Goal: Information Seeking & Learning: Learn about a topic

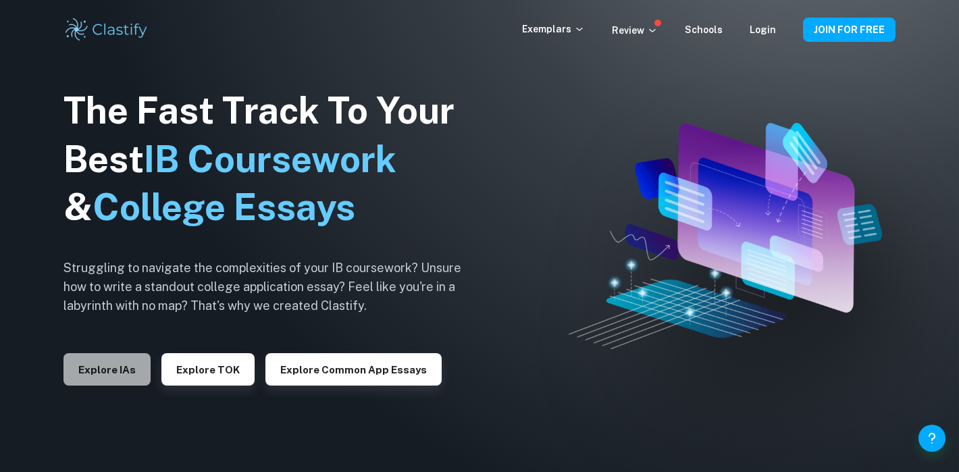
click at [97, 376] on button "Explore IAs" at bounding box center [107, 369] width 87 height 32
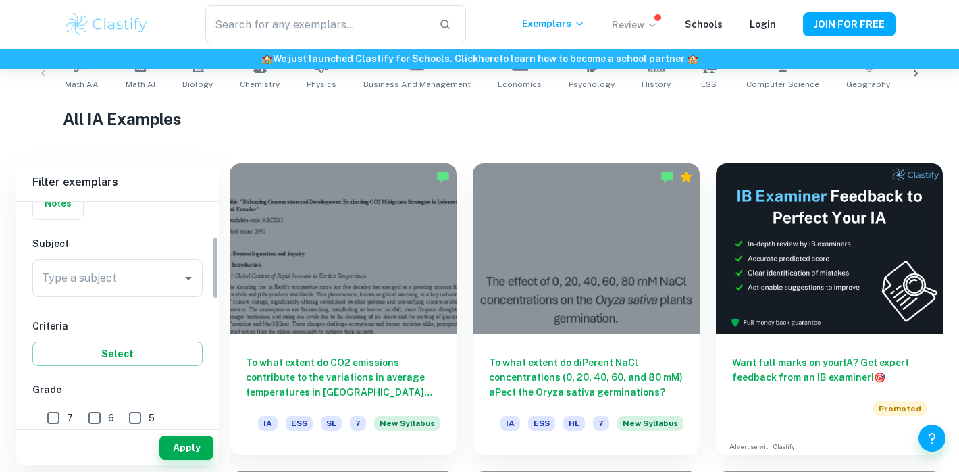
scroll to position [143, 0]
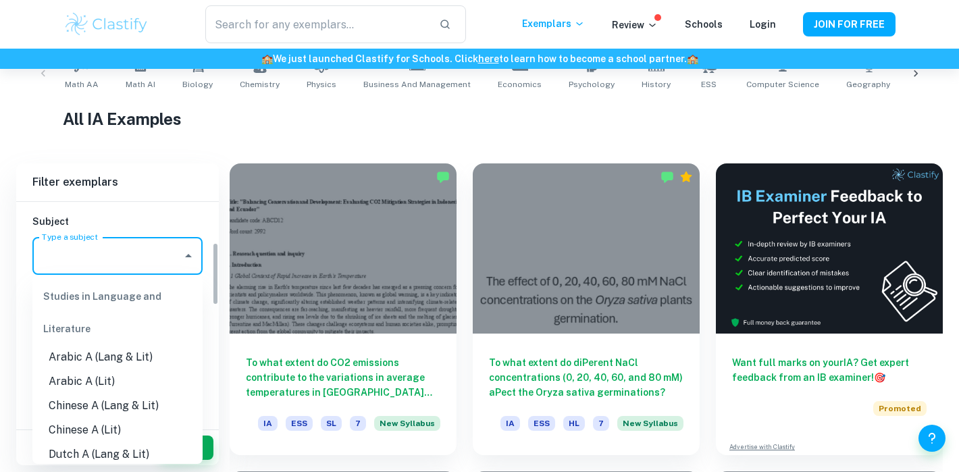
click at [166, 257] on input "Type a subject" at bounding box center [108, 256] width 138 height 26
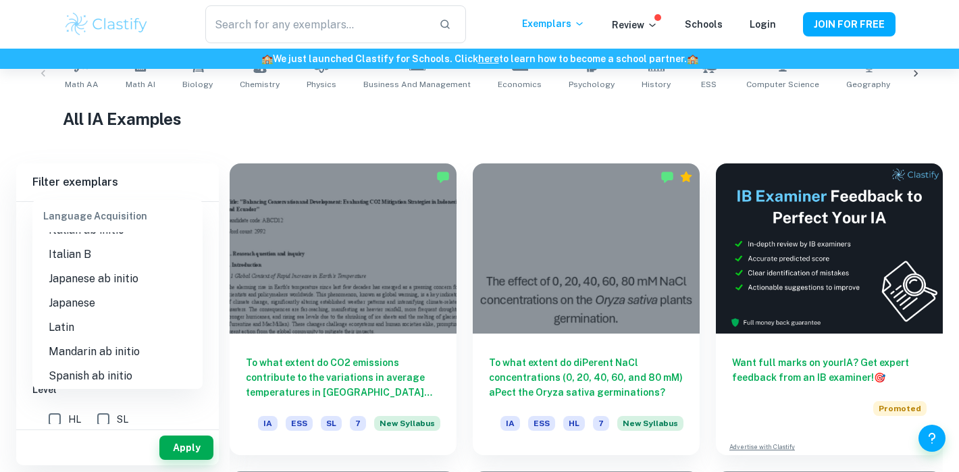
scroll to position [1065, 0]
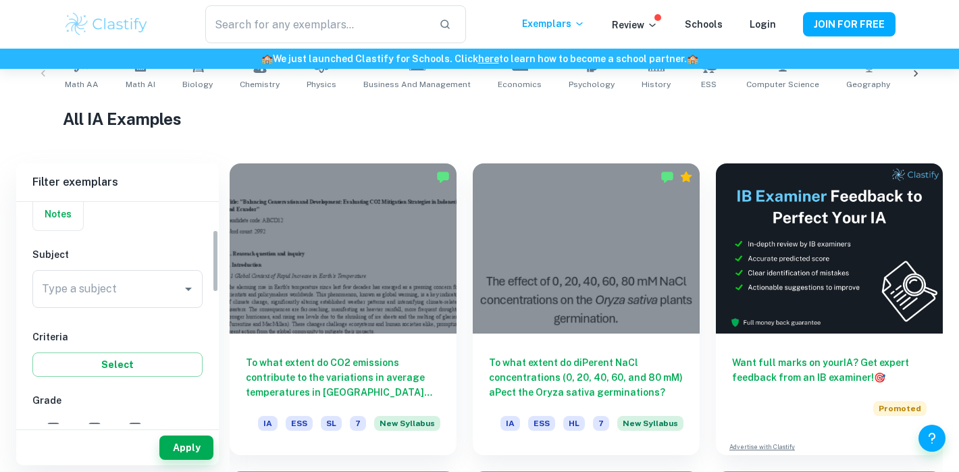
scroll to position [99, 0]
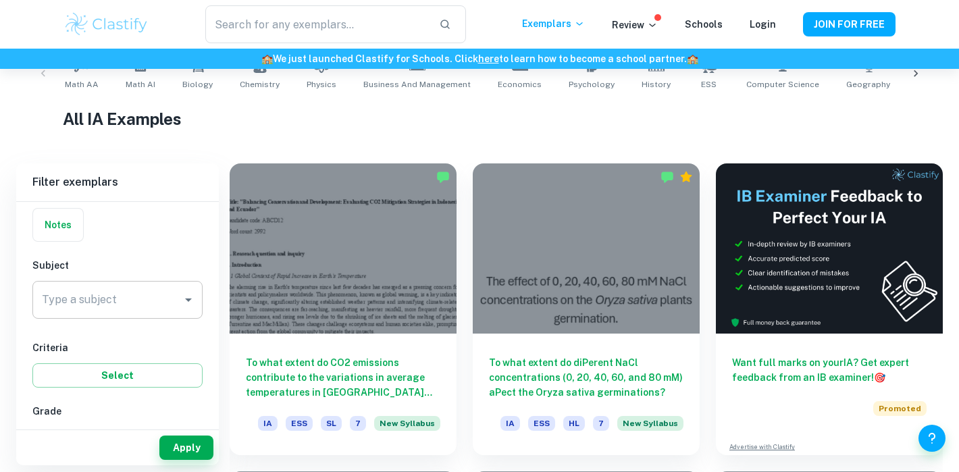
click at [136, 307] on input "Type a subject" at bounding box center [108, 300] width 138 height 26
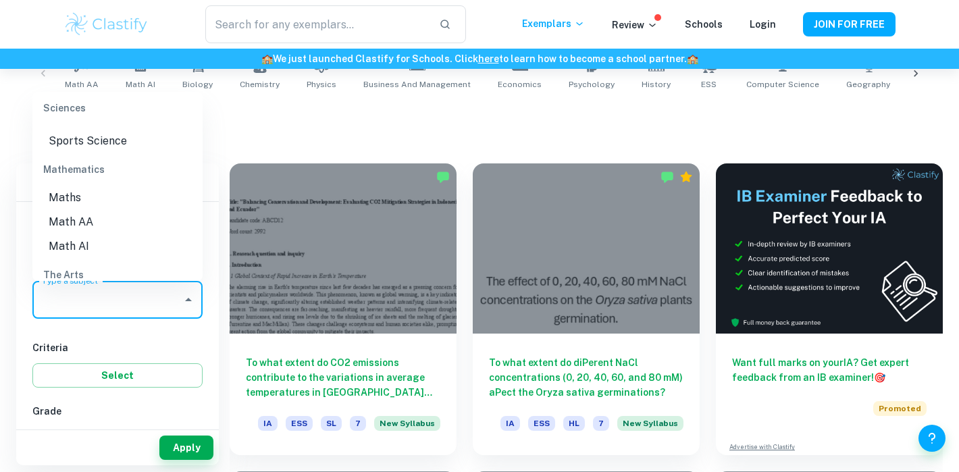
scroll to position [1766, 0]
click at [89, 261] on li "Math AI" at bounding box center [117, 273] width 170 height 24
type input "Math AI"
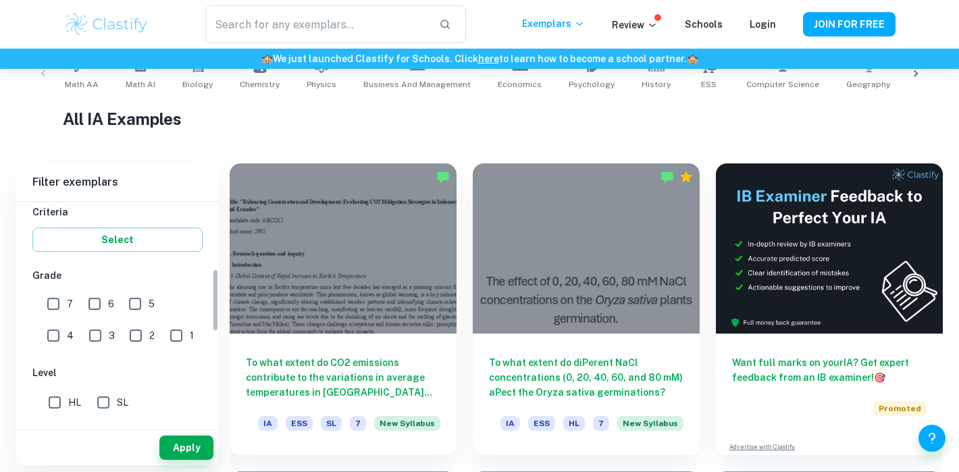
scroll to position [234, 0]
click at [59, 302] on input "7" at bounding box center [53, 304] width 27 height 27
checkbox input "true"
click at [103, 404] on input "SL" at bounding box center [103, 403] width 27 height 27
checkbox input "true"
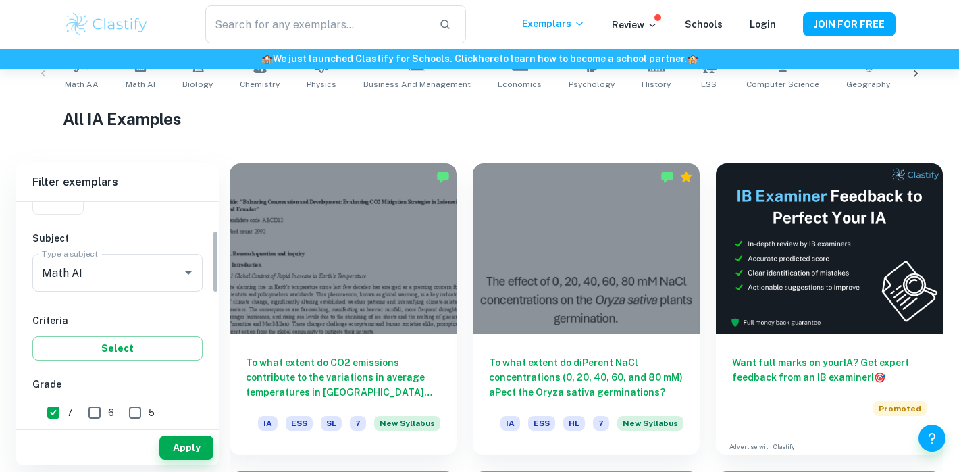
scroll to position [84, 0]
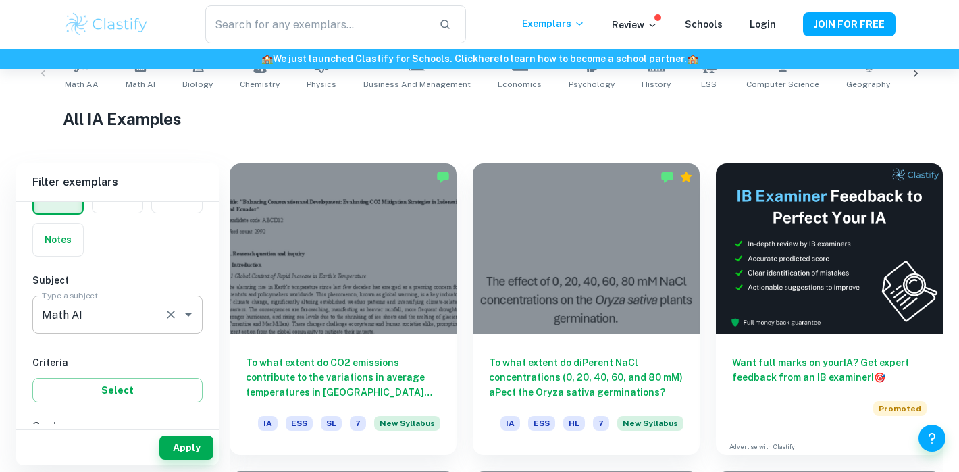
click at [105, 324] on input "Math AI" at bounding box center [99, 315] width 120 height 26
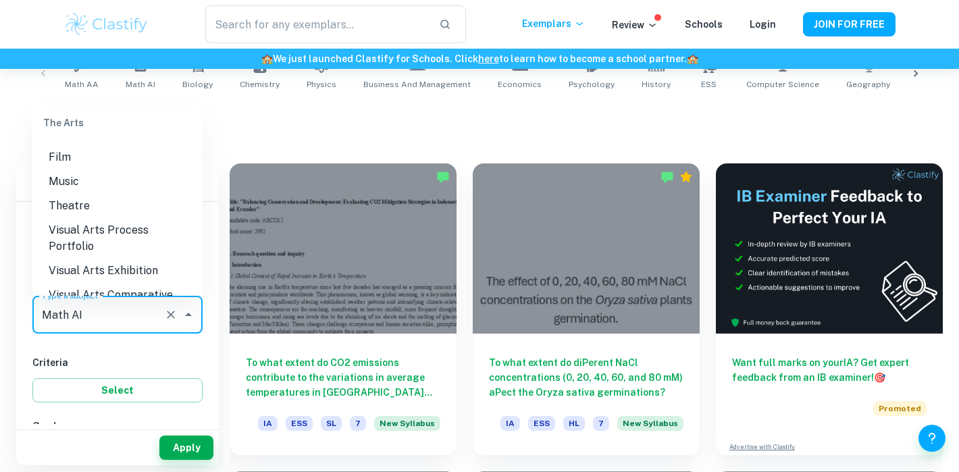
scroll to position [1986, 0]
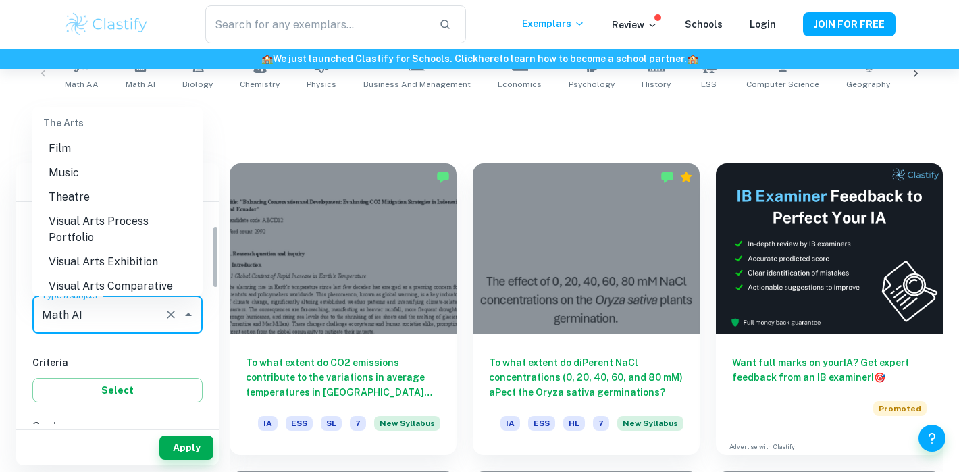
click at [99, 372] on div "Criteria Select" at bounding box center [117, 378] width 170 height 47
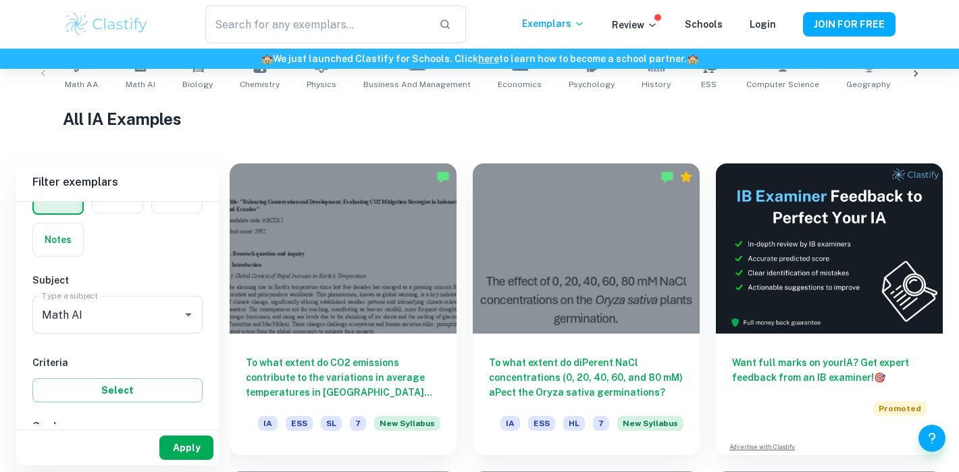
click at [184, 438] on button "Apply" at bounding box center [186, 448] width 54 height 24
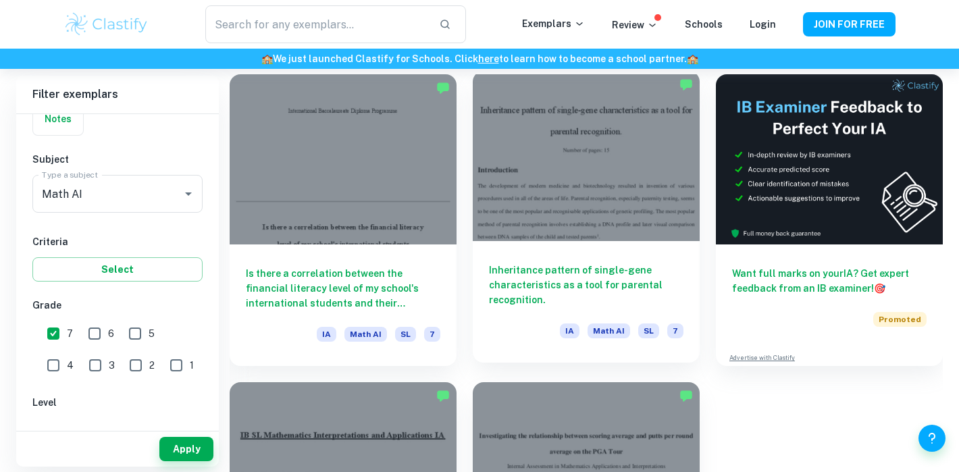
scroll to position [382, 0]
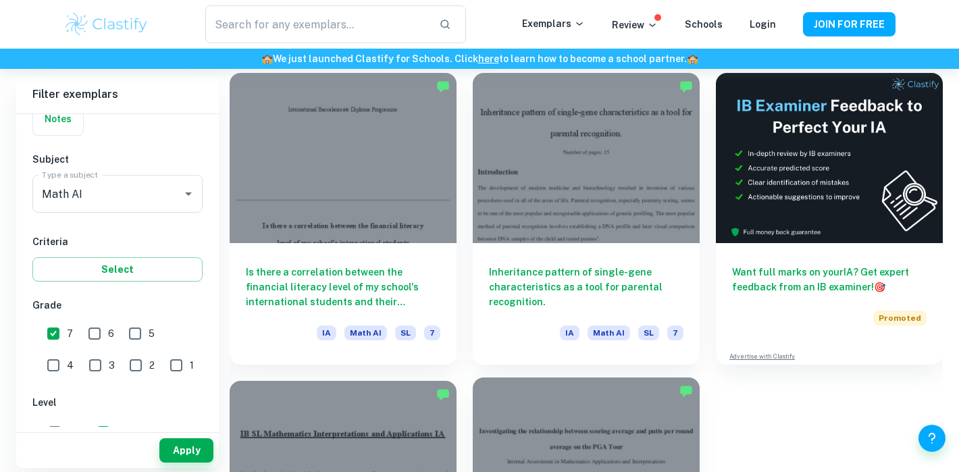
click at [551, 409] on div at bounding box center [586, 463] width 227 height 170
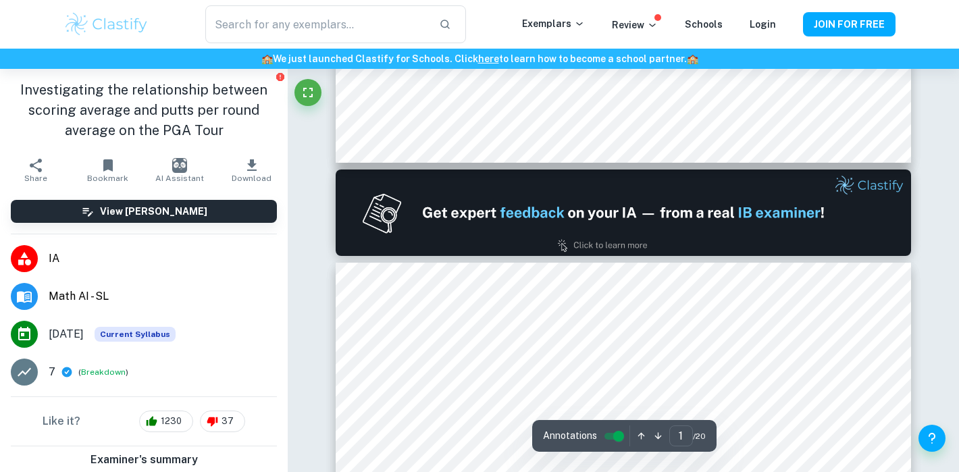
type input "2"
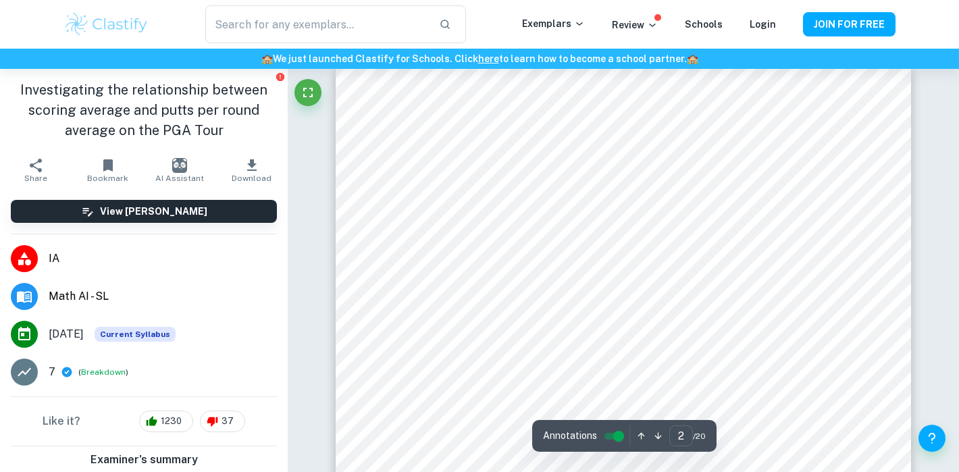
scroll to position [934, 0]
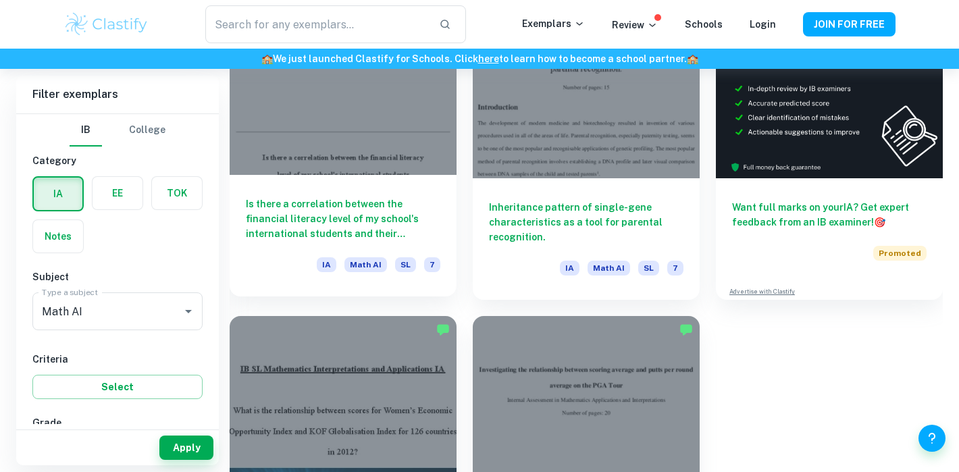
scroll to position [472, 0]
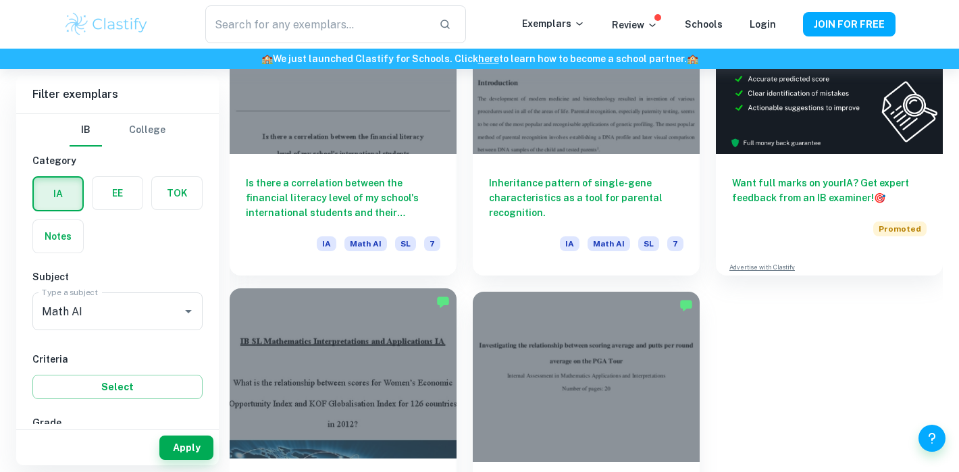
click at [370, 378] on div at bounding box center [343, 374] width 227 height 170
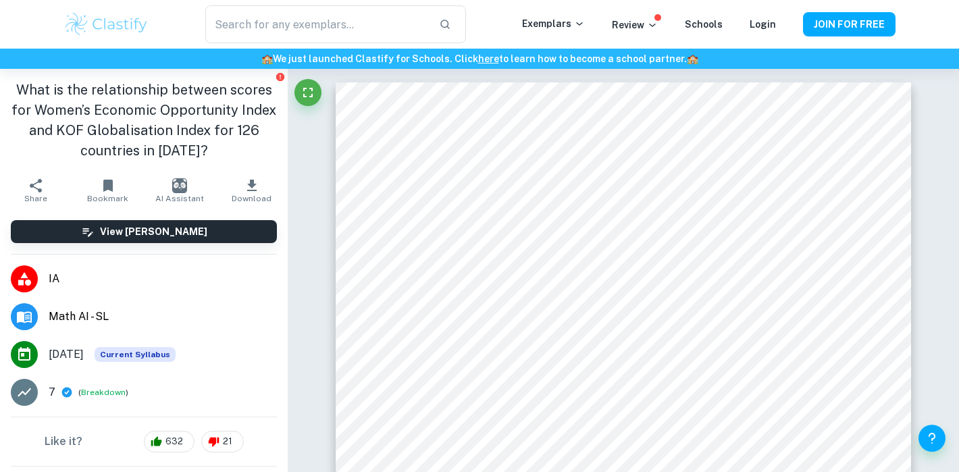
click at [51, 279] on span "IA" at bounding box center [163, 279] width 228 height 16
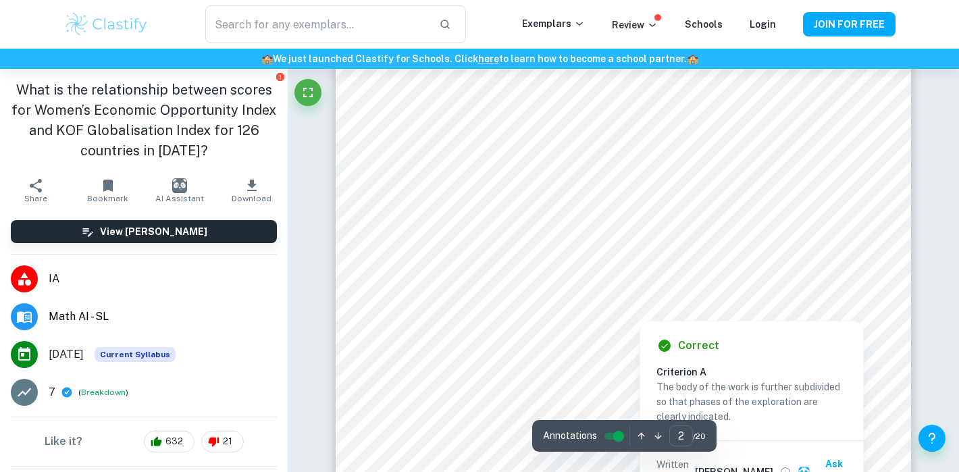
scroll to position [1121, 0]
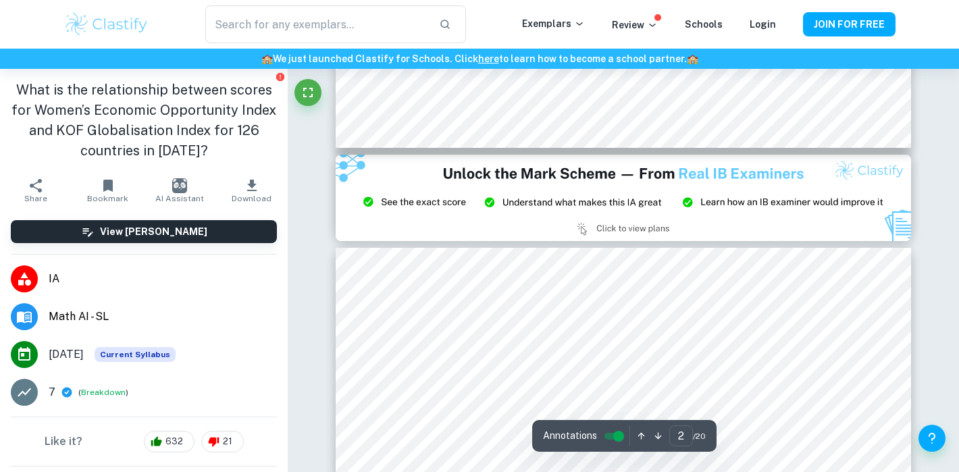
type input "3"
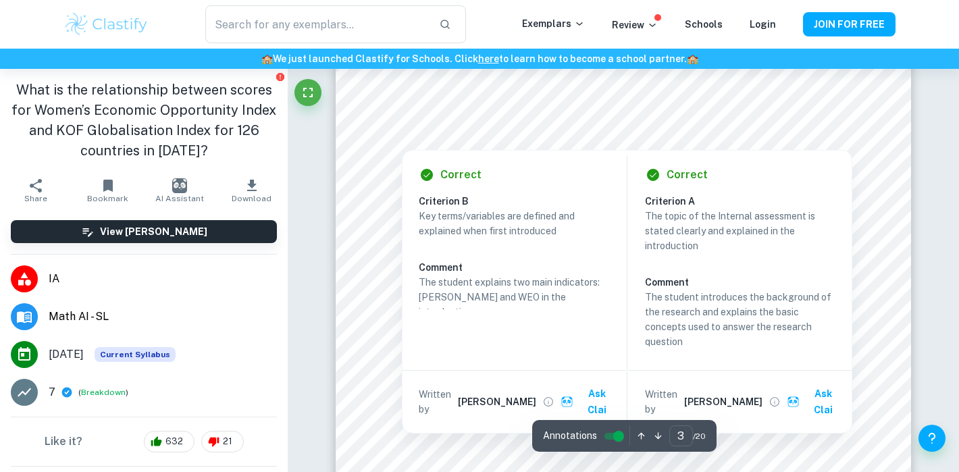
scroll to position [2185, 0]
